Goal: Task Accomplishment & Management: Manage account settings

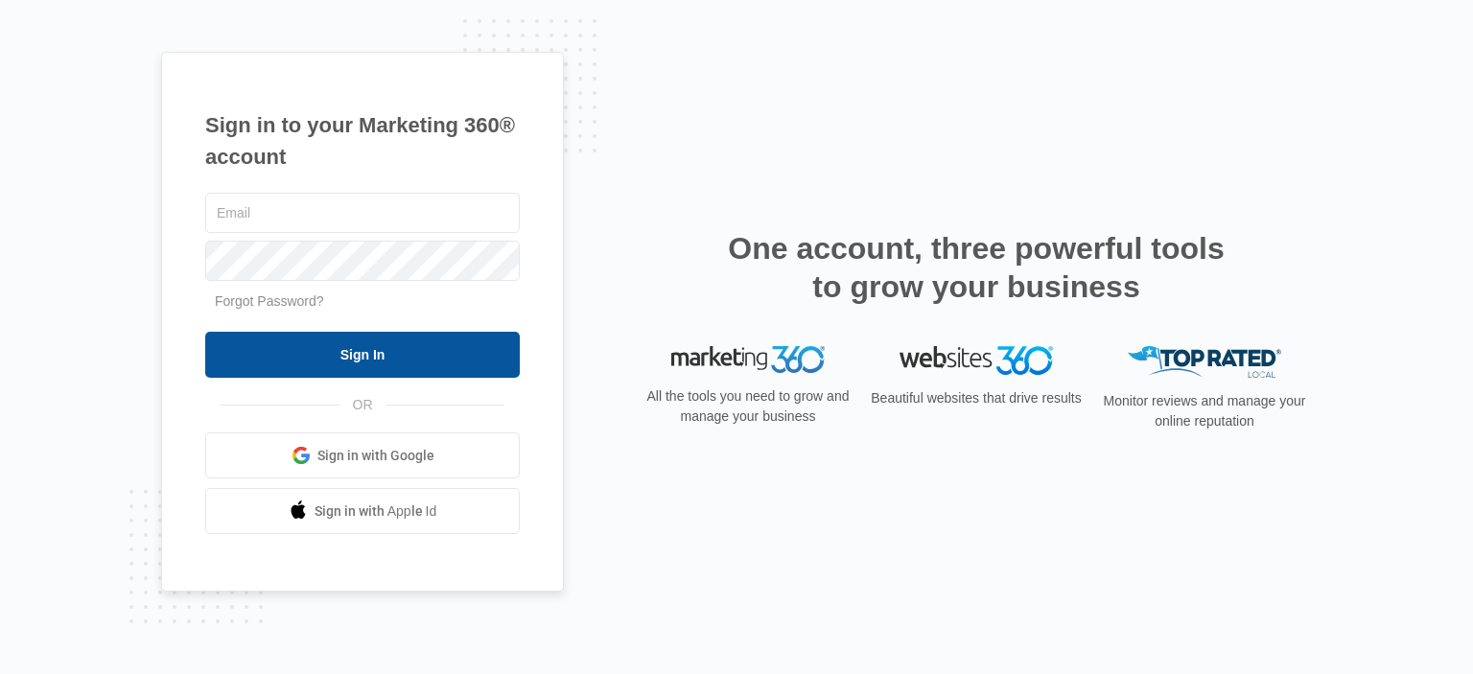
type input "[EMAIL_ADDRESS][DOMAIN_NAME]"
click at [428, 368] on input "Sign In" at bounding box center [362, 355] width 315 height 46
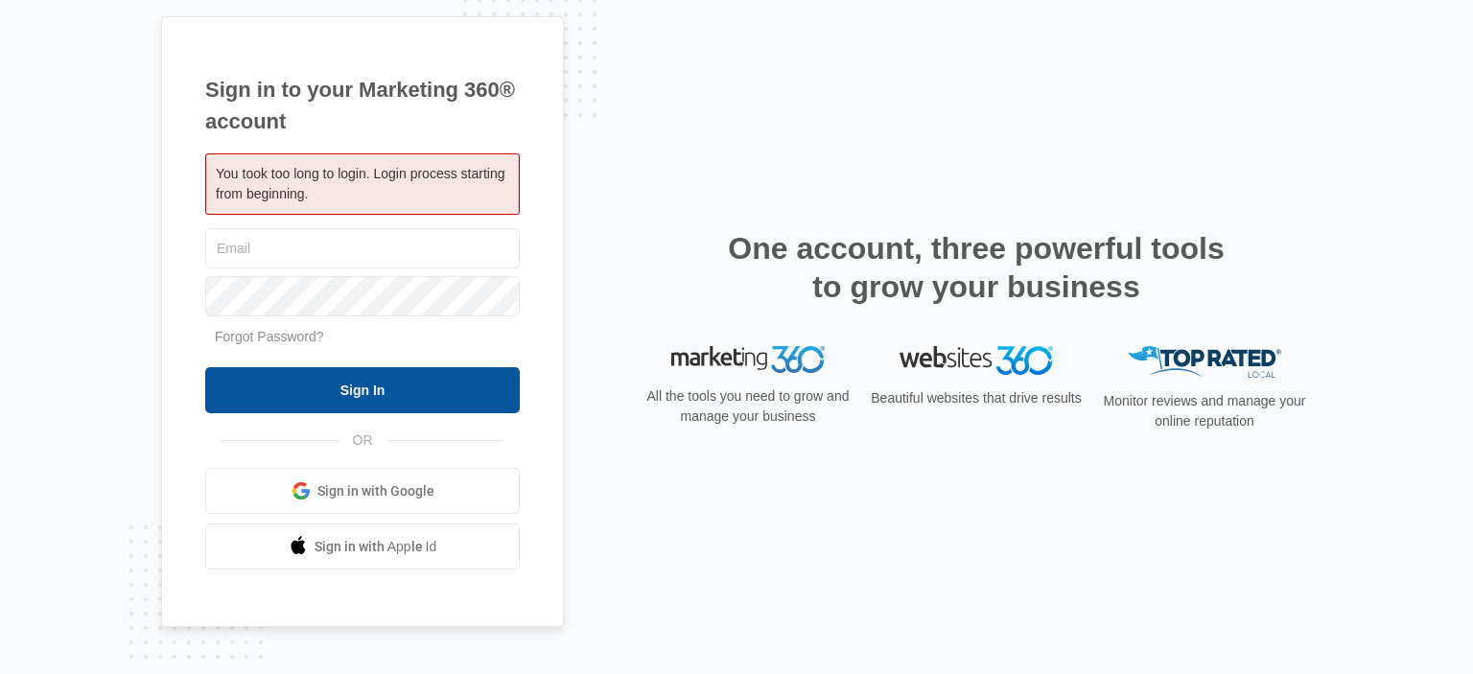
type input "[EMAIL_ADDRESS][DOMAIN_NAME]"
click at [279, 370] on input "Sign In" at bounding box center [362, 390] width 315 height 46
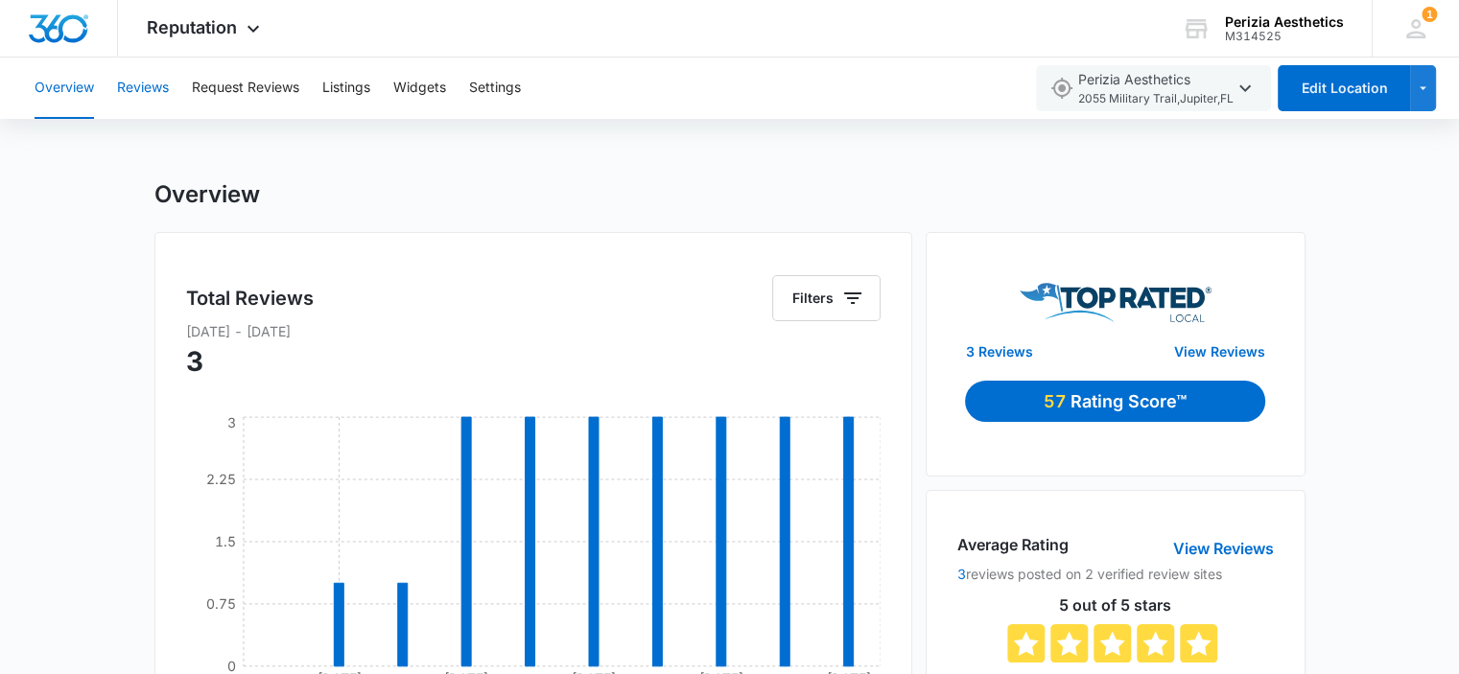
click at [143, 87] on button "Reviews" at bounding box center [143, 88] width 52 height 61
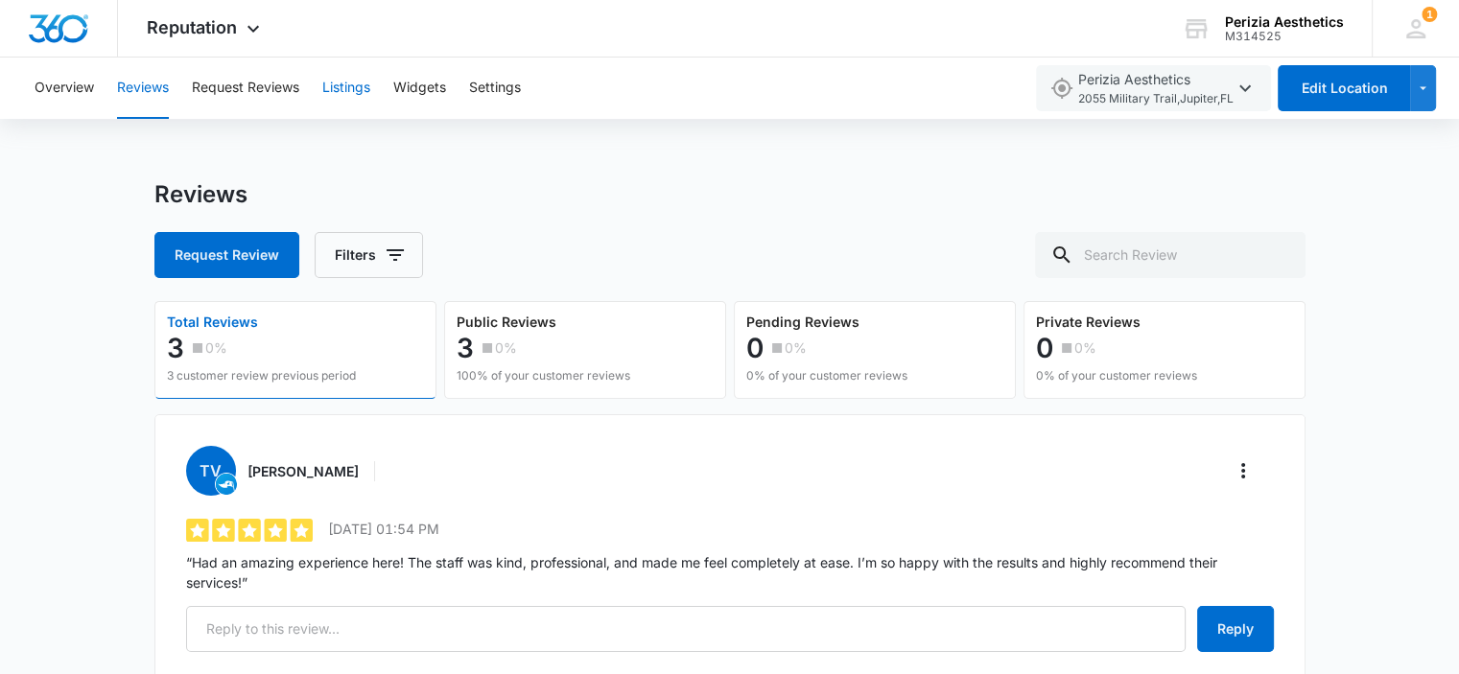
click at [339, 88] on button "Listings" at bounding box center [346, 88] width 48 height 61
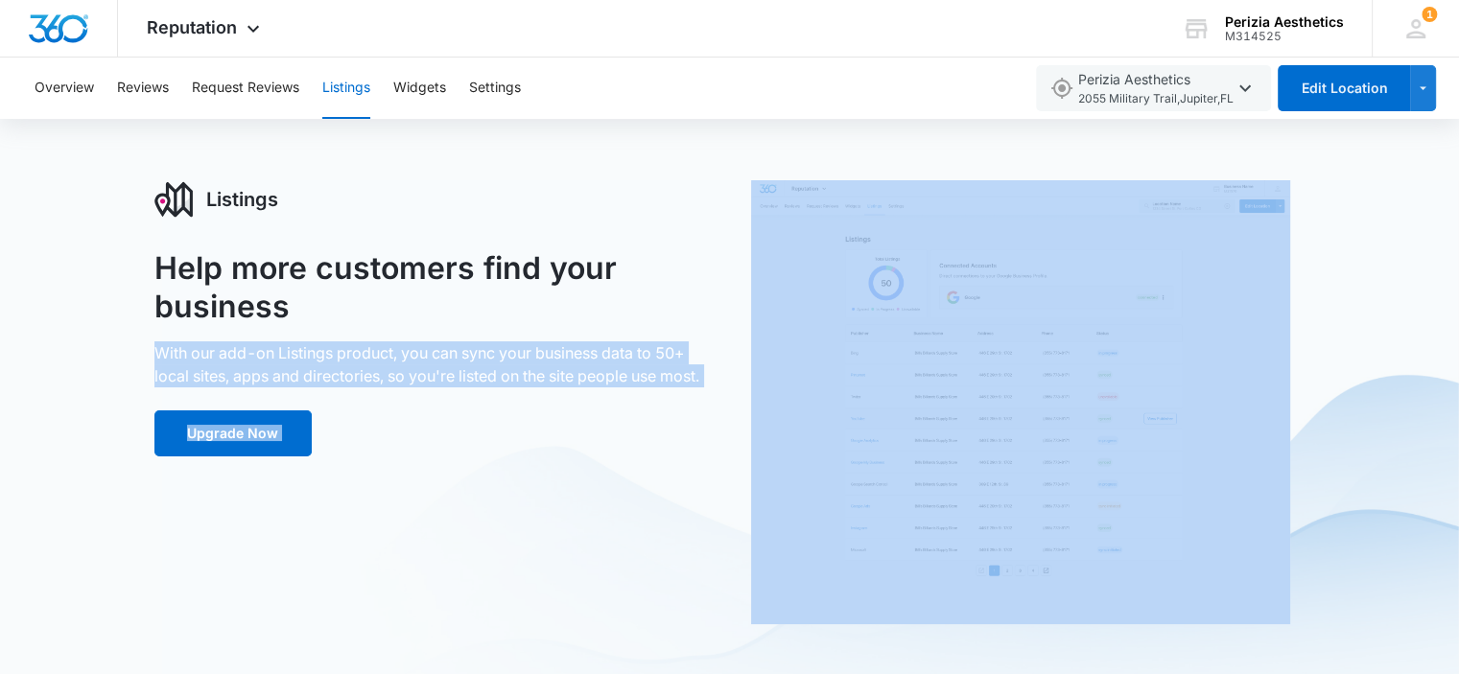
drag, startPoint x: 191, startPoint y: 364, endPoint x: 725, endPoint y: 417, distance: 536.7
click at [725, 417] on div "Listings Help more customers find your business With our add-on Listings produc…" at bounding box center [729, 569] width 1459 height 778
click at [398, 84] on button "Widgets" at bounding box center [419, 88] width 53 height 61
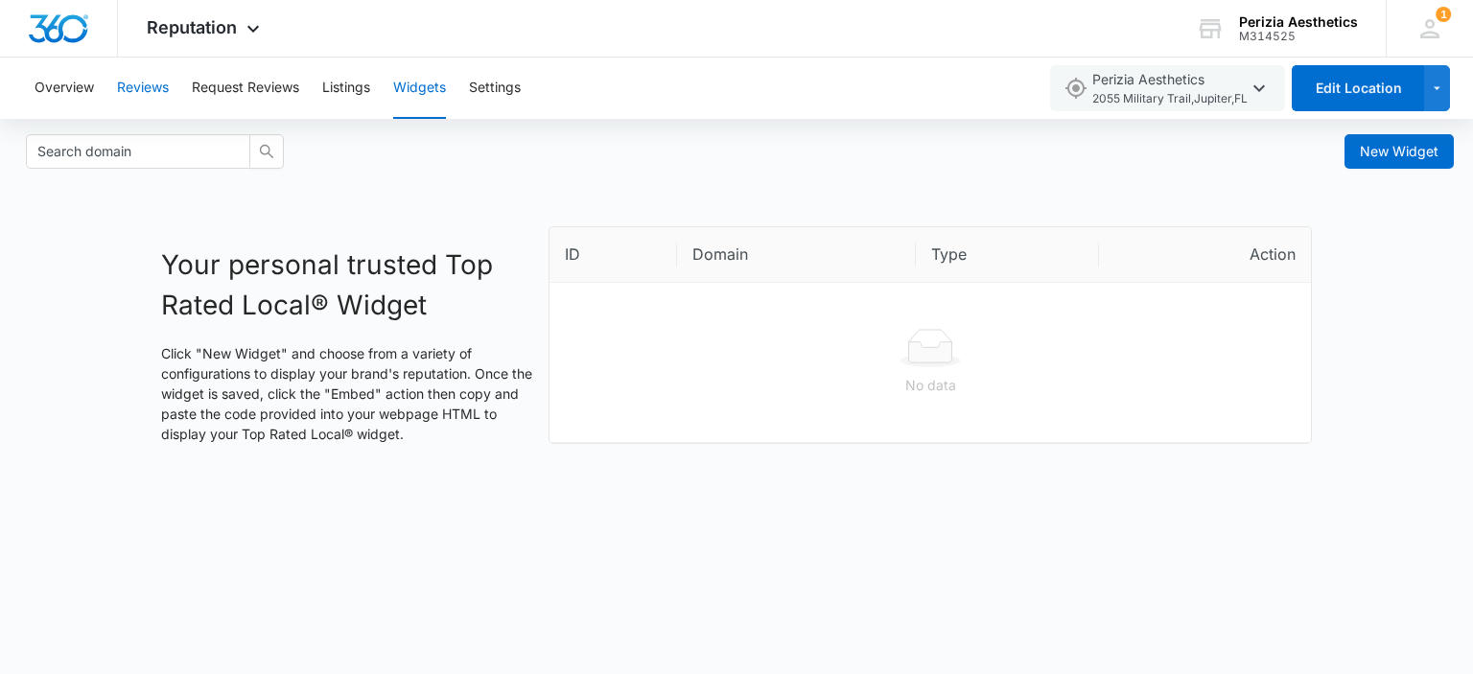
click at [146, 84] on button "Reviews" at bounding box center [143, 88] width 52 height 61
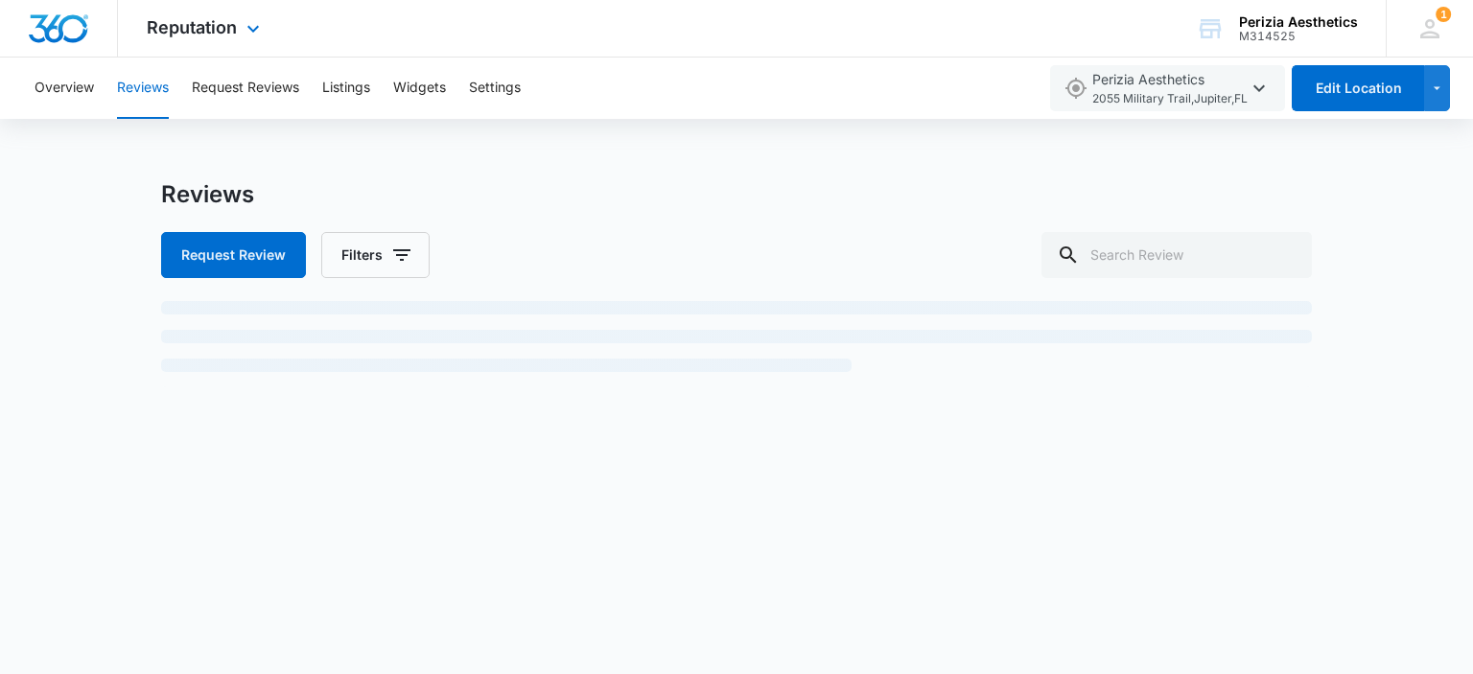
click at [265, 12] on div "Reputation Apps Reputation Websites Forms CRM Email Social Payments POS Content…" at bounding box center [205, 28] width 175 height 57
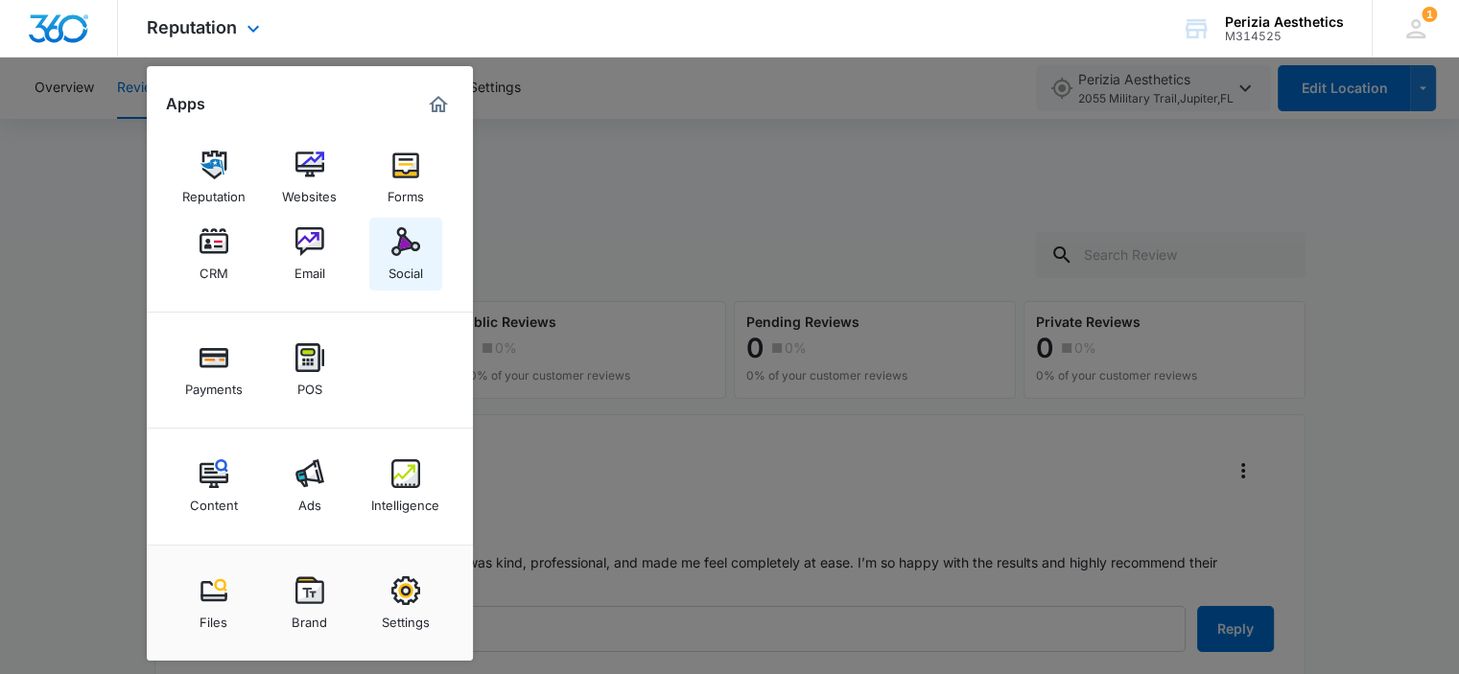
click at [399, 240] on img at bounding box center [405, 241] width 29 height 29
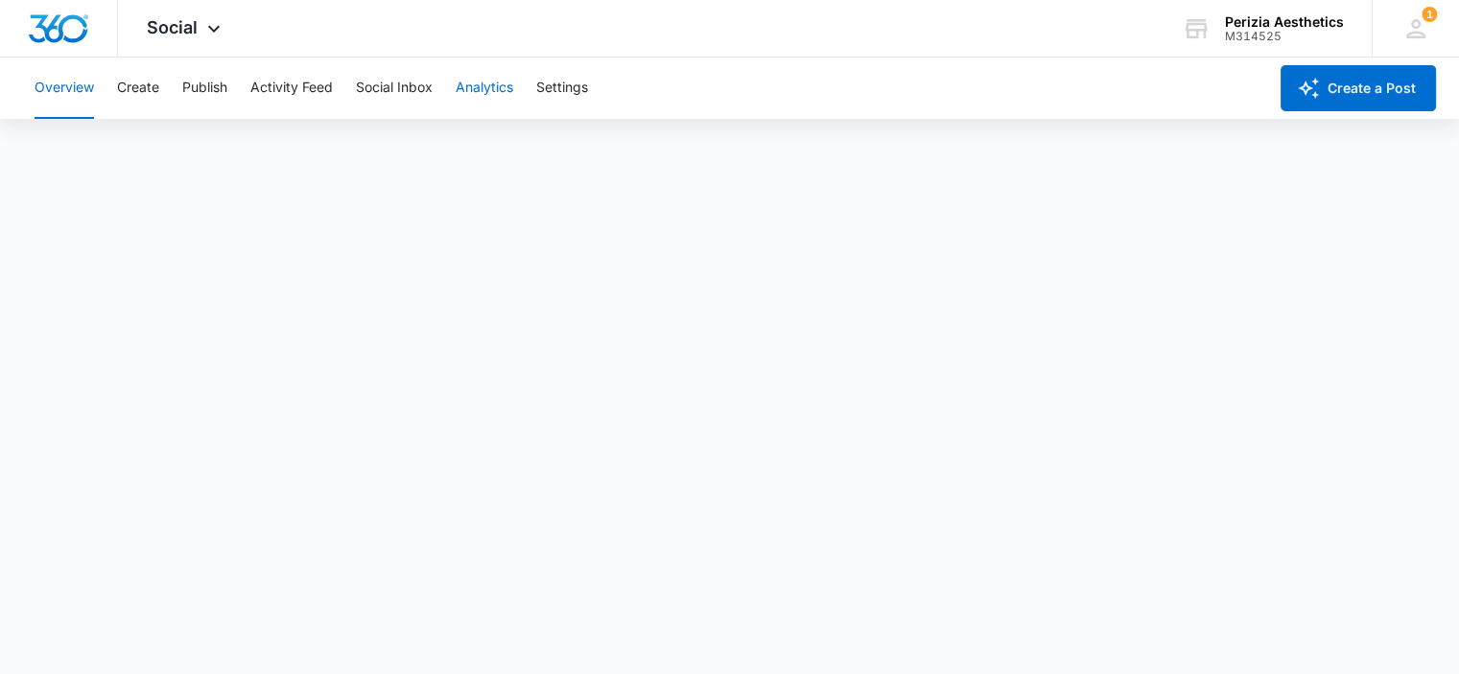
click at [479, 79] on button "Analytics" at bounding box center [484, 88] width 58 height 61
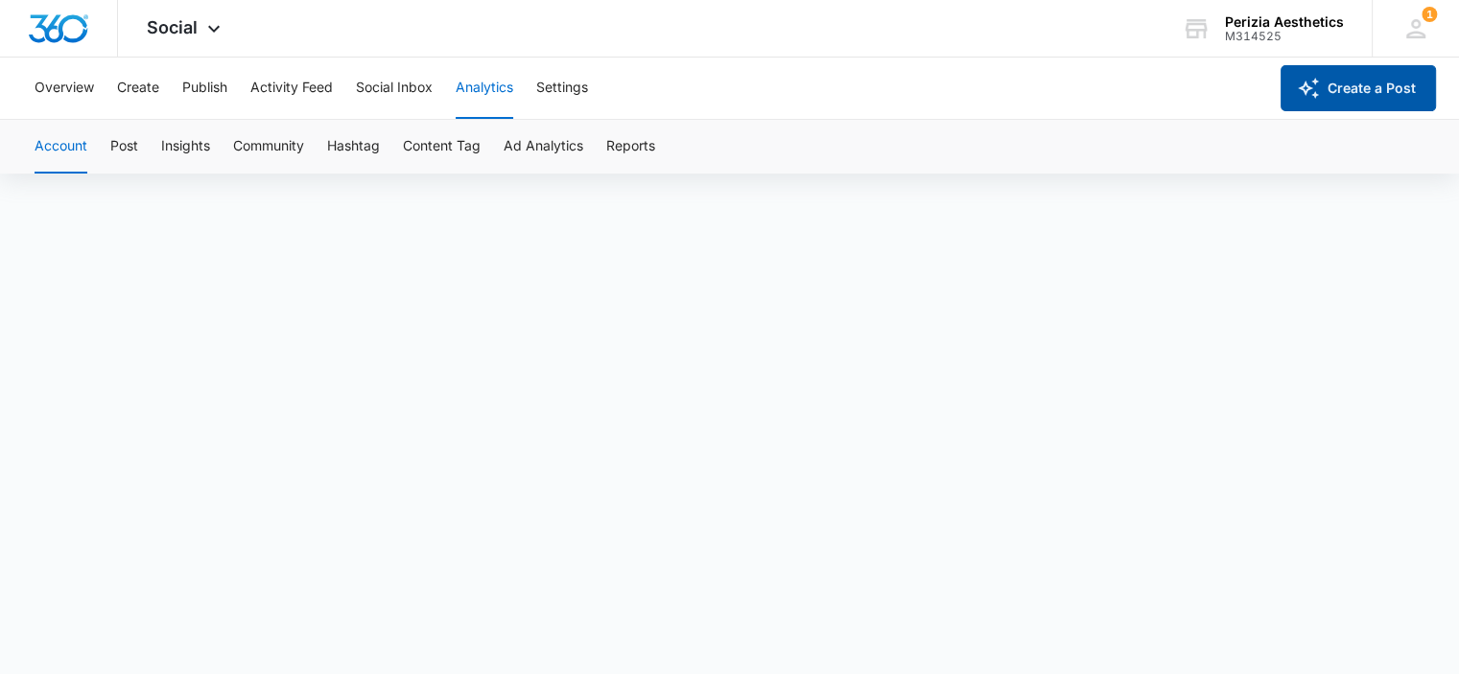
click at [1334, 95] on button "Create a Post" at bounding box center [1357, 88] width 155 height 46
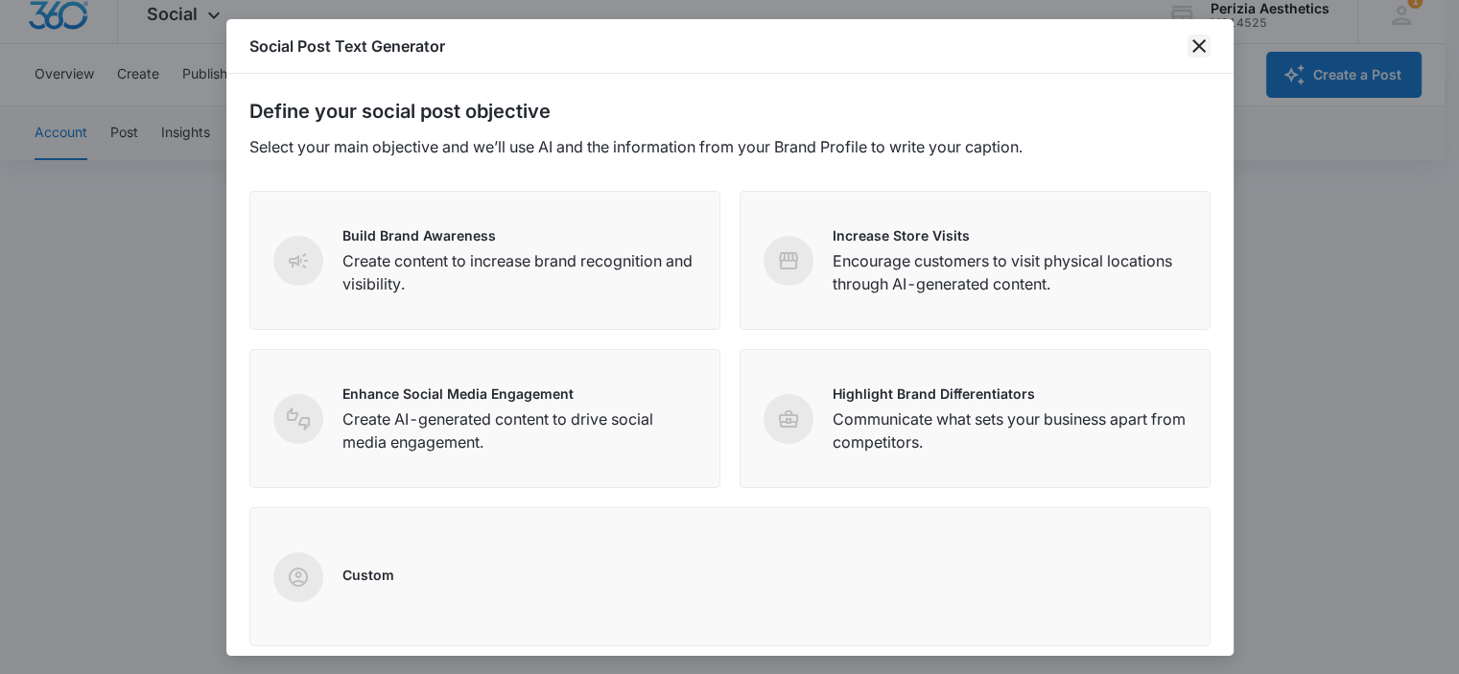
click at [1208, 45] on icon "close" at bounding box center [1198, 46] width 23 height 23
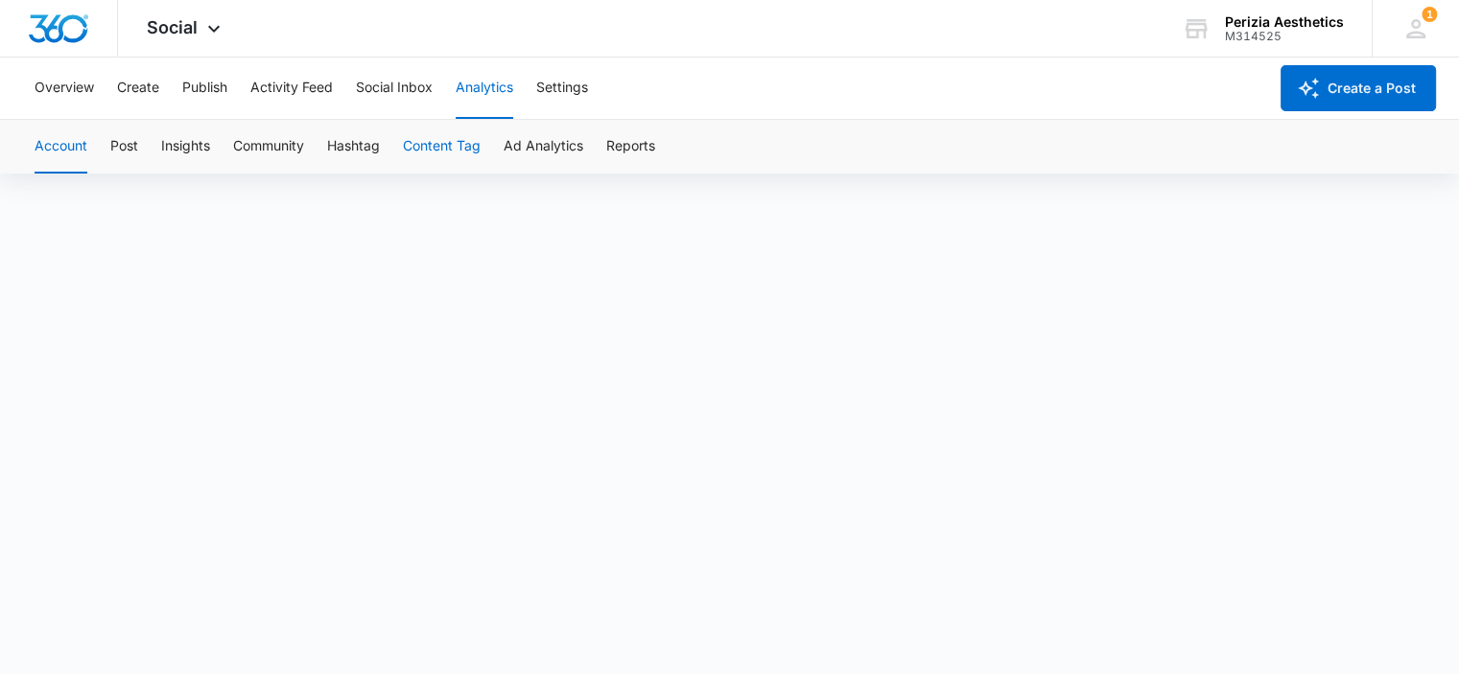
click at [434, 151] on button "Content Tag" at bounding box center [442, 147] width 78 height 54
click at [54, 84] on button "Overview" at bounding box center [64, 88] width 59 height 61
click at [491, 82] on button "Analytics" at bounding box center [484, 88] width 58 height 61
click at [48, 141] on button "Account" at bounding box center [61, 147] width 53 height 54
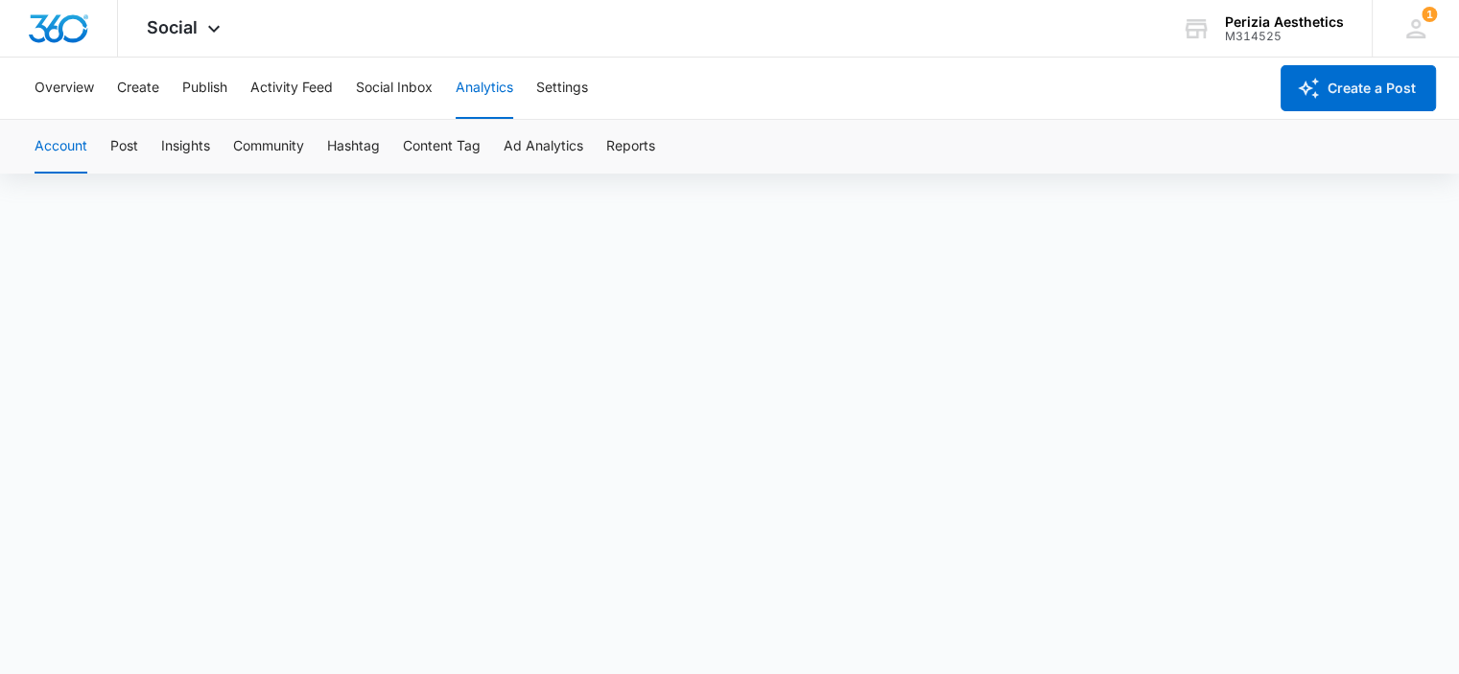
scroll to position [13, 0]
click at [190, 87] on button "Publish" at bounding box center [204, 88] width 45 height 61
click at [545, 92] on button "Settings" at bounding box center [562, 88] width 52 height 61
